Goal: Task Accomplishment & Management: Use online tool/utility

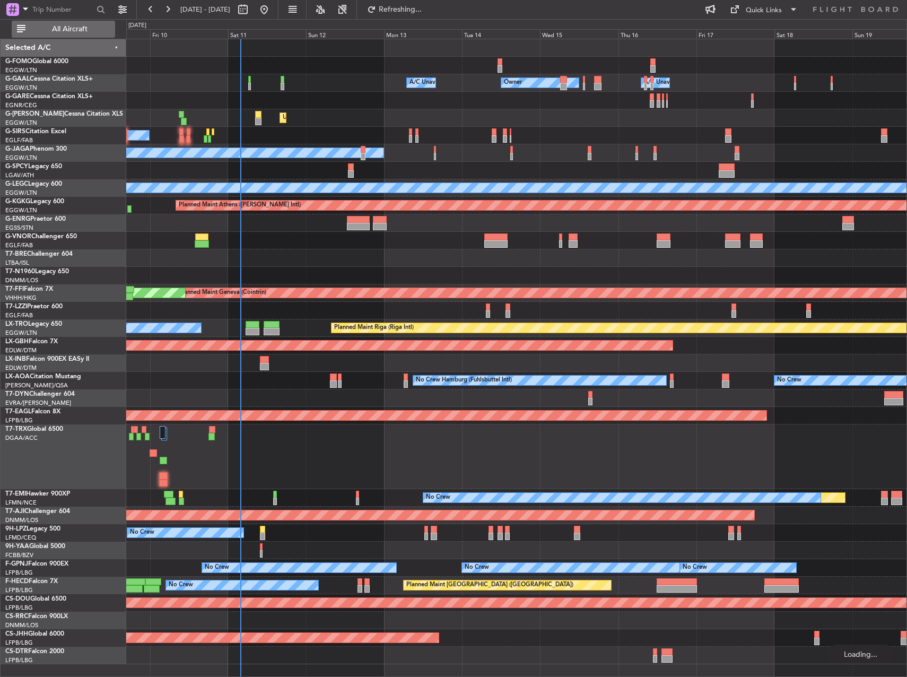
click at [76, 37] on button "All Aircraft" at bounding box center [63, 29] width 103 height 17
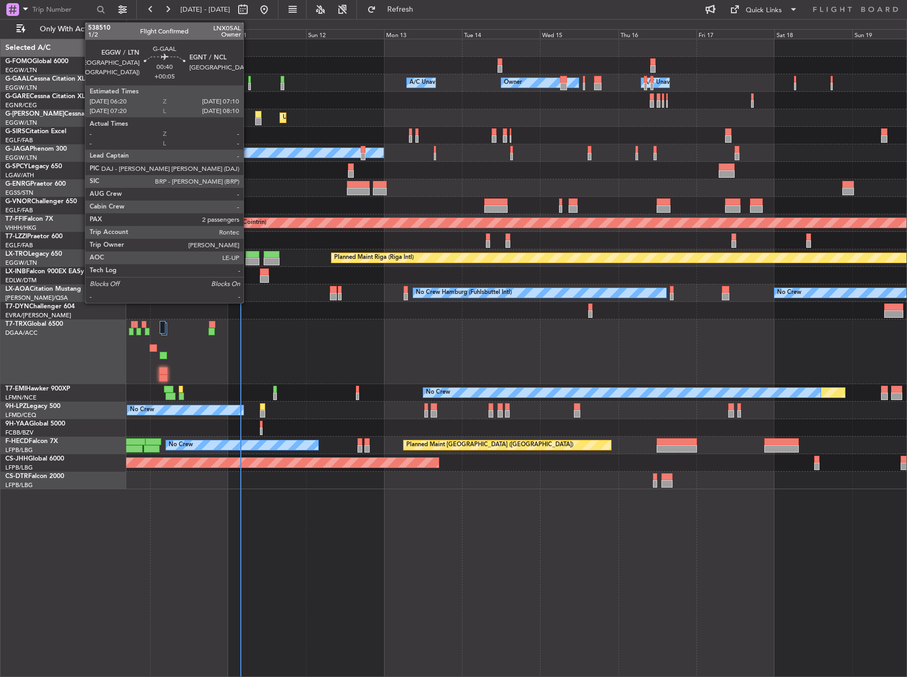
click at [248, 76] on div at bounding box center [249, 79] width 3 height 7
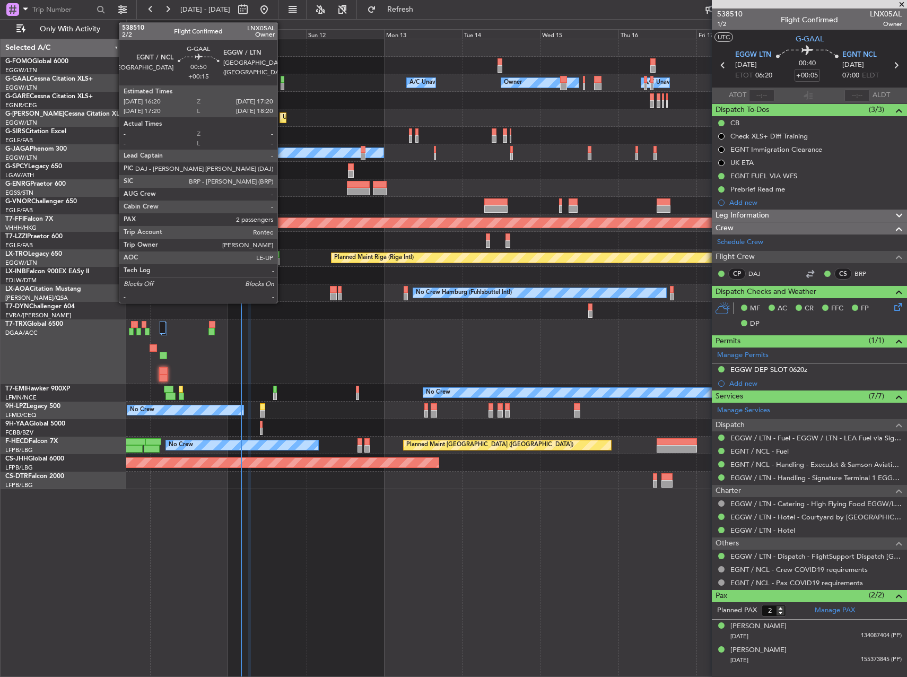
click at [282, 87] on div at bounding box center [283, 86] width 4 height 7
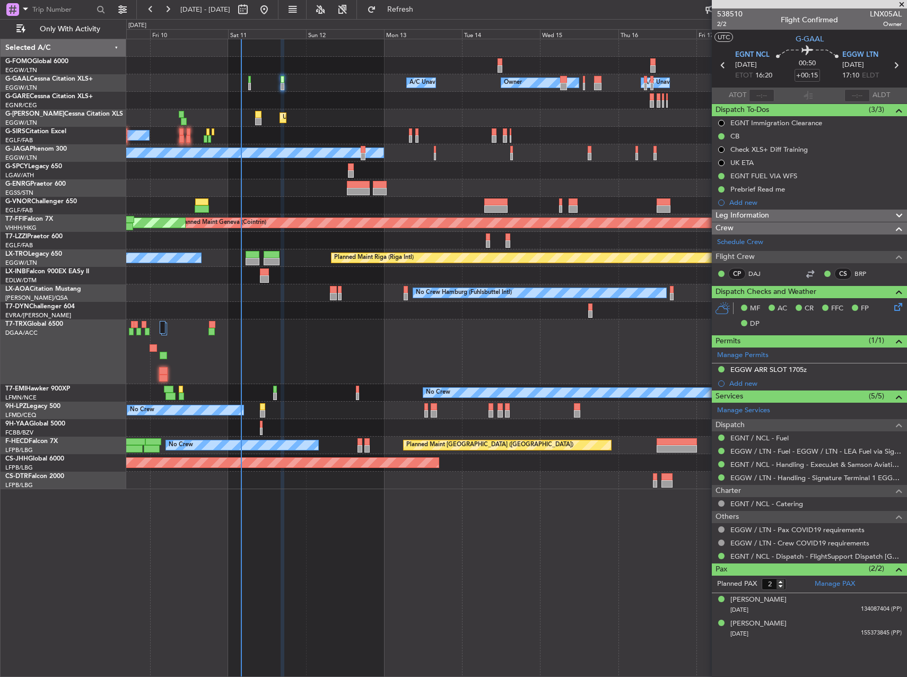
click at [257, 105] on div at bounding box center [516, 101] width 780 height 18
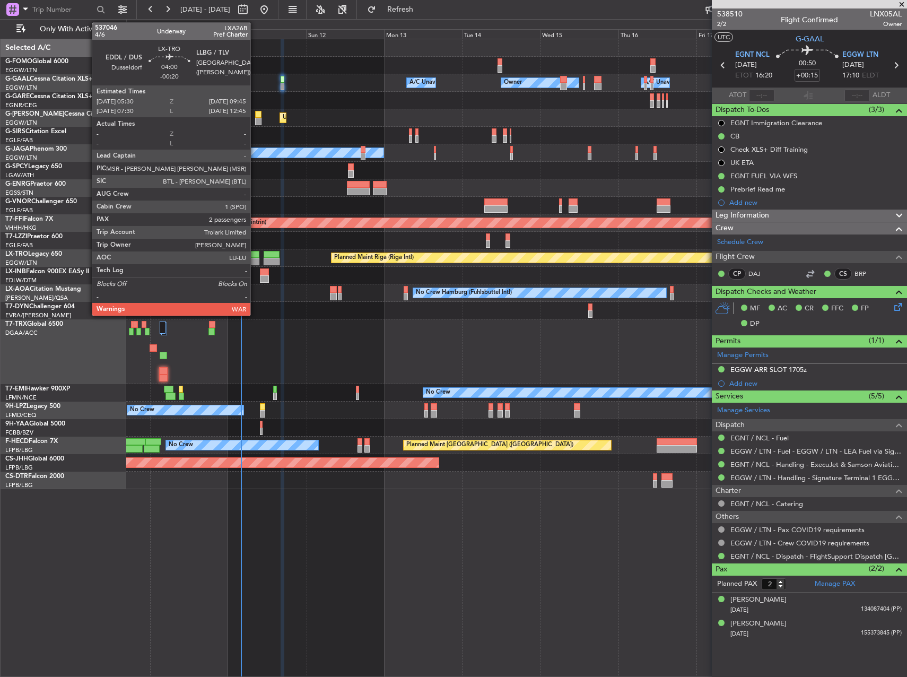
click at [255, 256] on div at bounding box center [253, 254] width 14 height 7
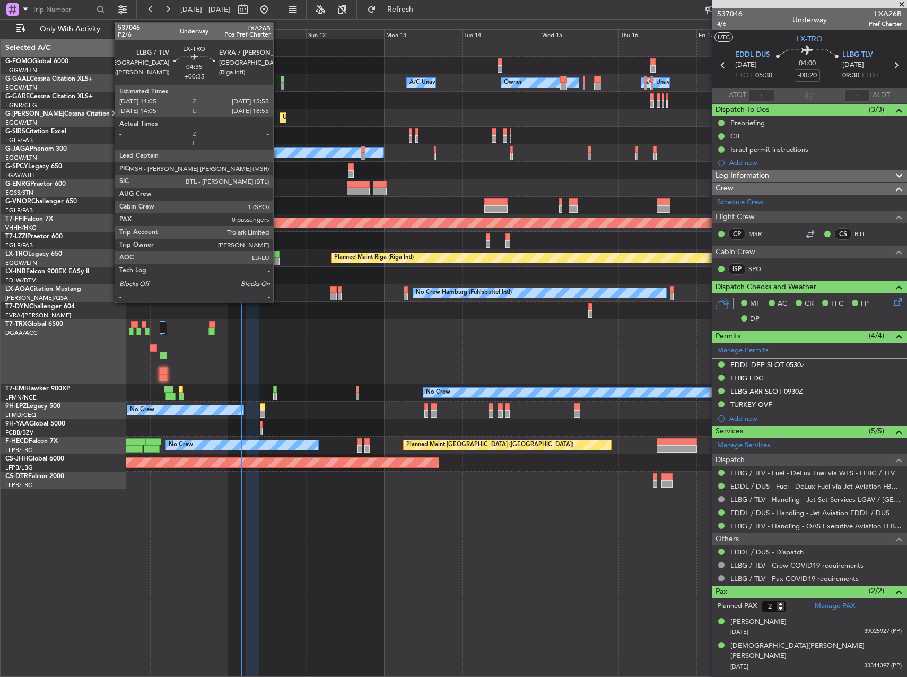
click at [278, 260] on div at bounding box center [272, 261] width 16 height 7
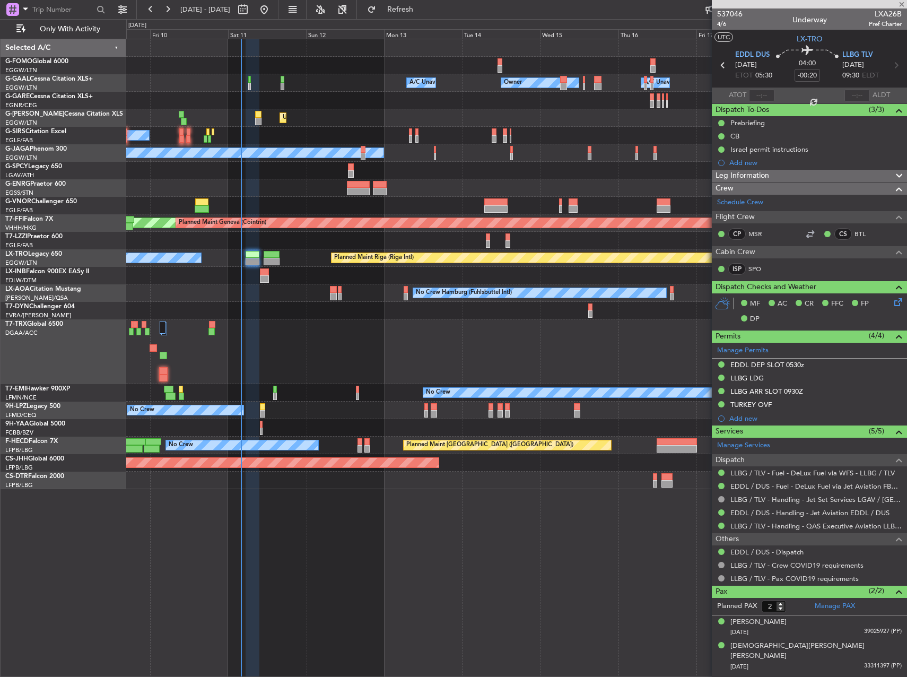
type input "+00:35"
type input "0"
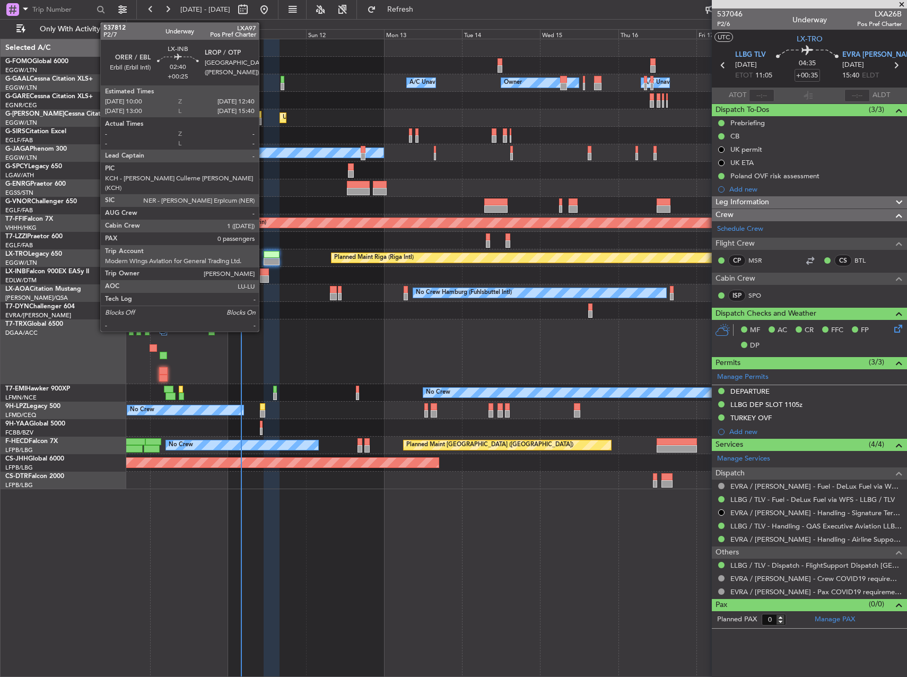
click at [264, 277] on div at bounding box center [264, 278] width 9 height 7
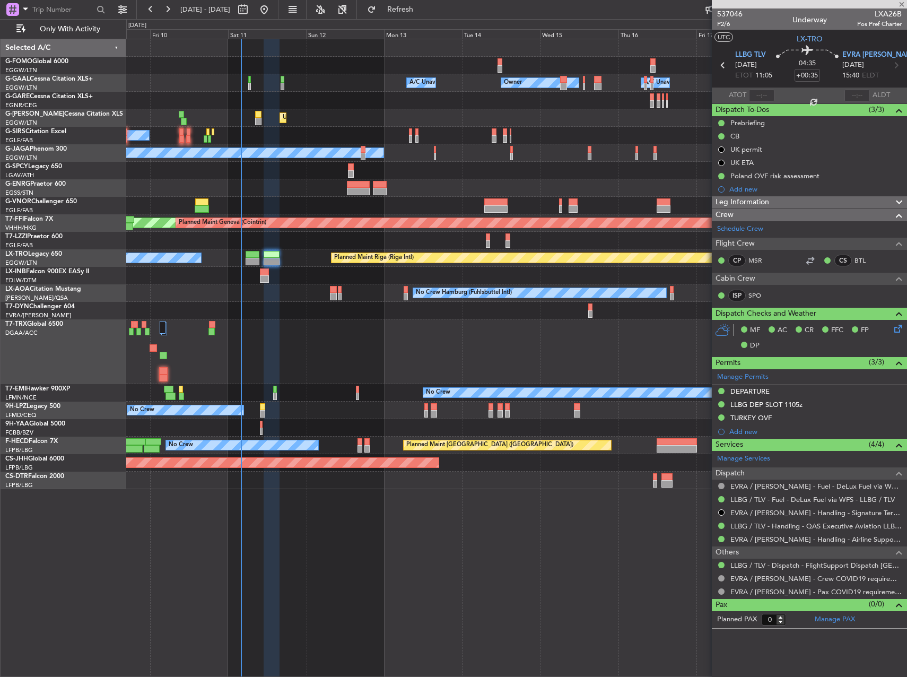
type input "+00:25"
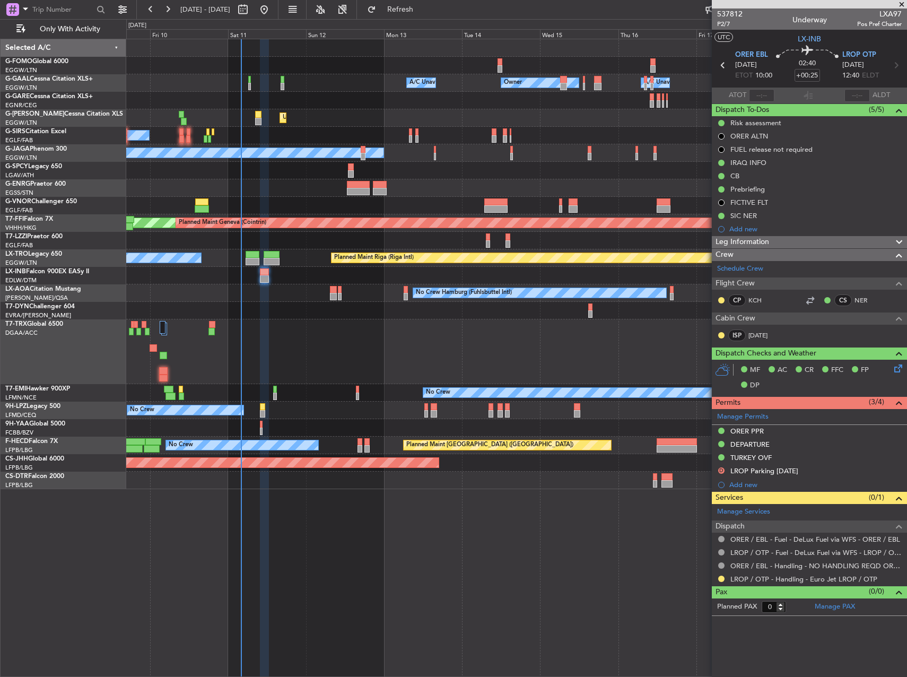
click at [280, 387] on div "Planned Maint No Crew" at bounding box center [516, 393] width 780 height 18
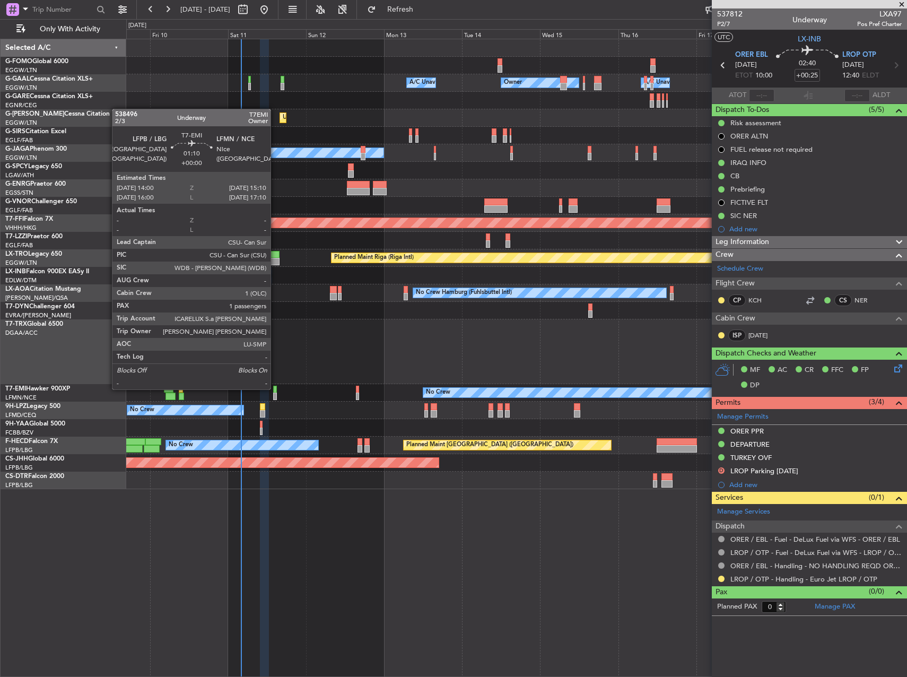
click at [275, 388] on div at bounding box center [275, 389] width 4 height 7
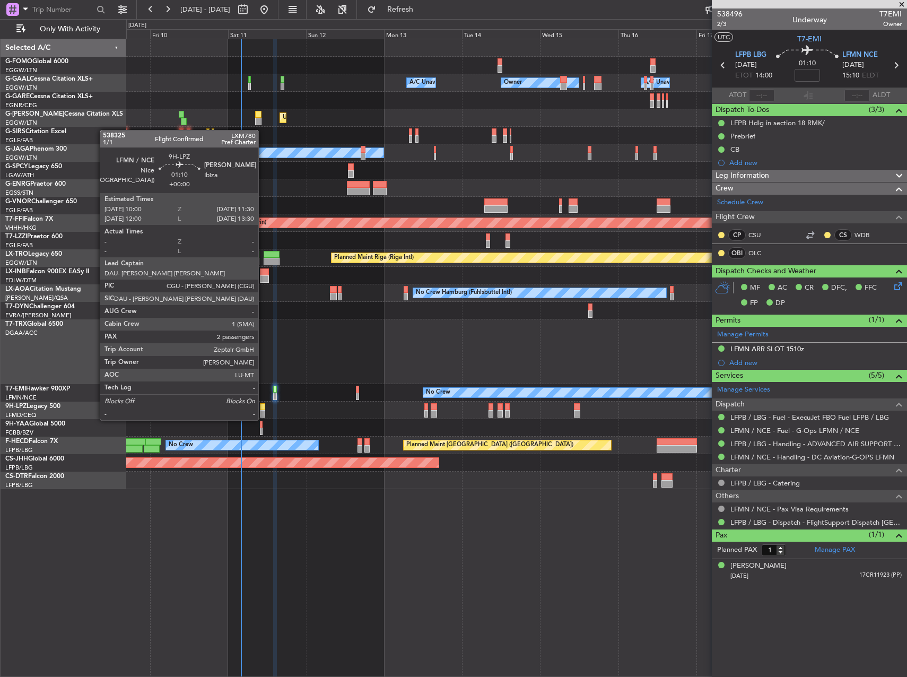
click at [263, 410] on div at bounding box center [262, 406] width 5 height 7
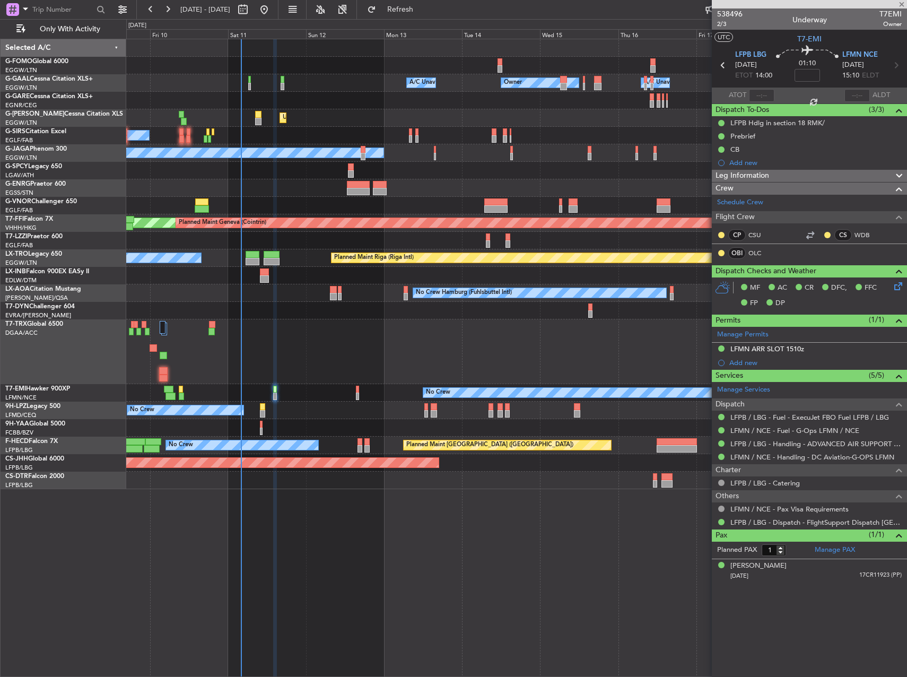
type input "2"
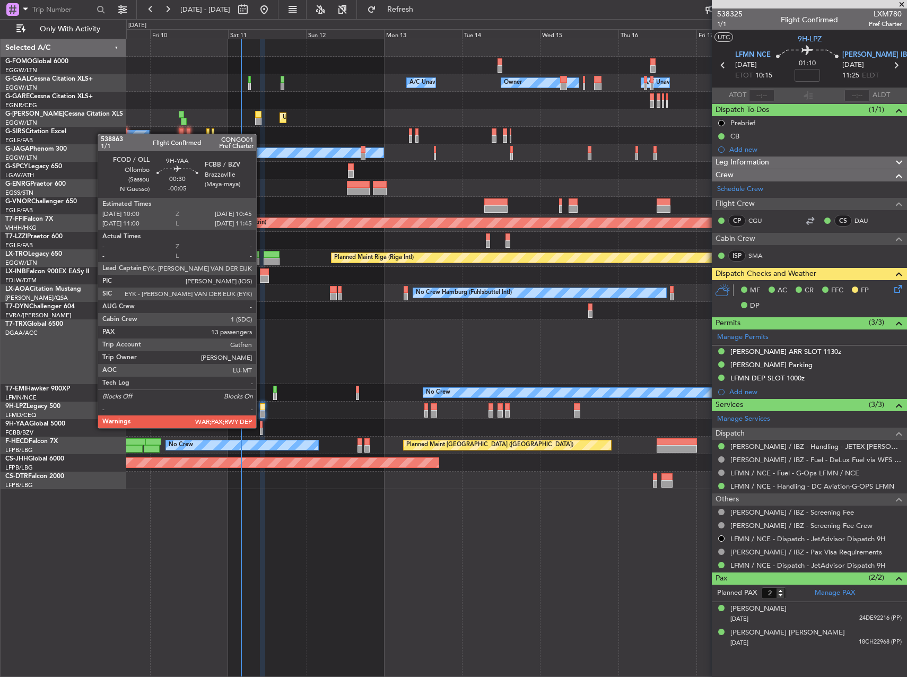
click at [261, 427] on div at bounding box center [261, 424] width 3 height 7
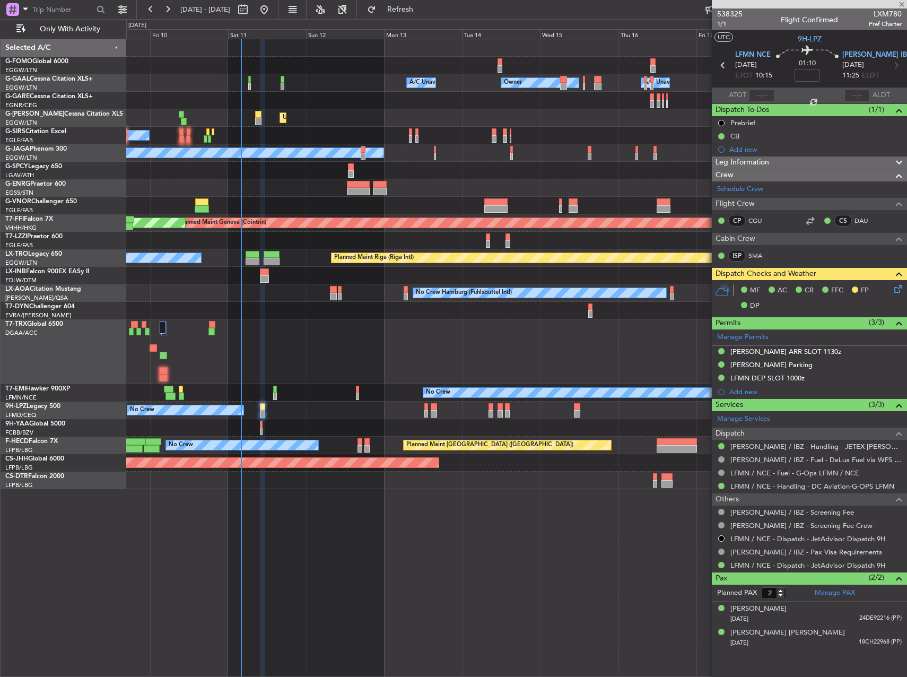
type input "-00:05"
type input "13"
